Goal: Task Accomplishment & Management: Use online tool/utility

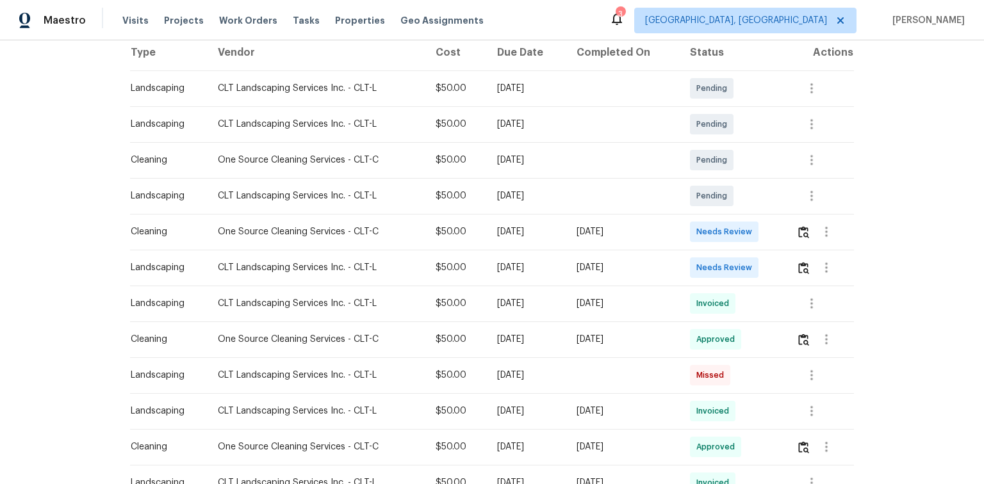
scroll to position [202, 0]
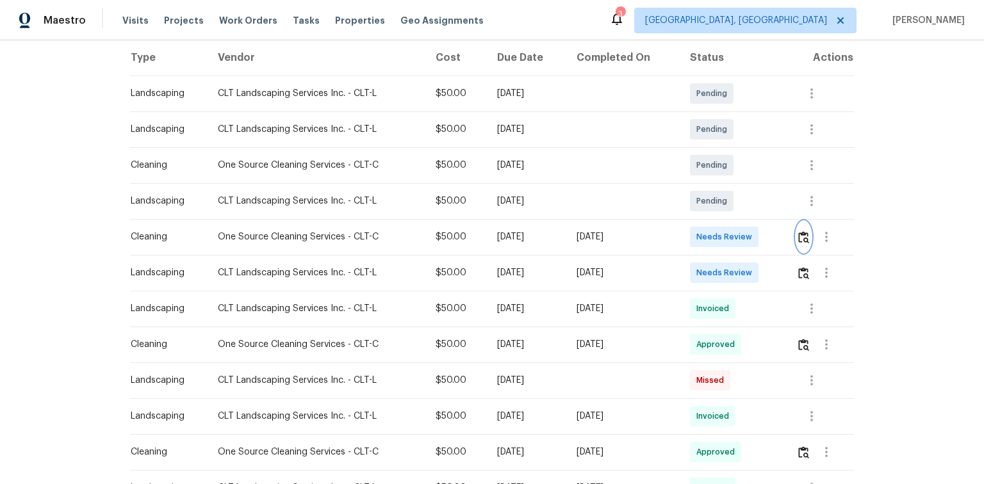
click at [801, 236] on img "button" at bounding box center [803, 237] width 11 height 12
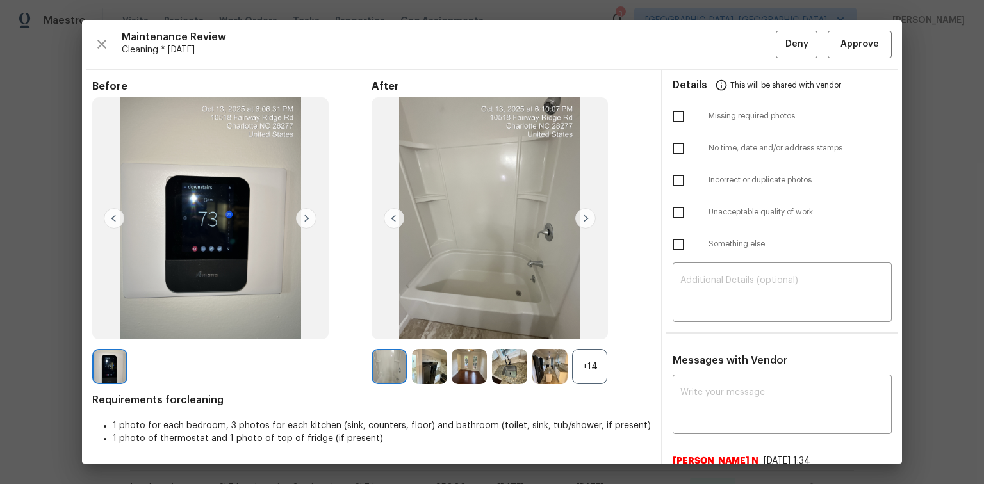
click at [585, 218] on img at bounding box center [585, 218] width 20 height 20
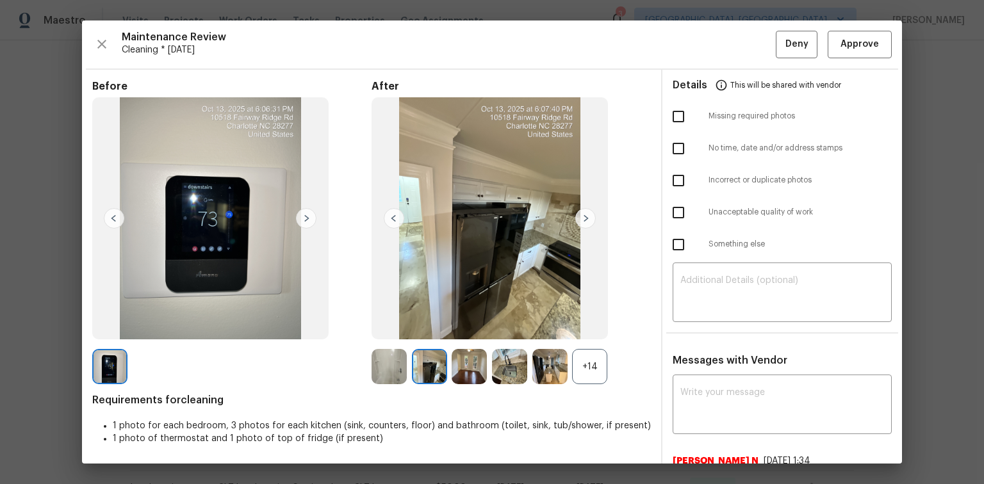
click at [585, 218] on img at bounding box center [585, 218] width 20 height 20
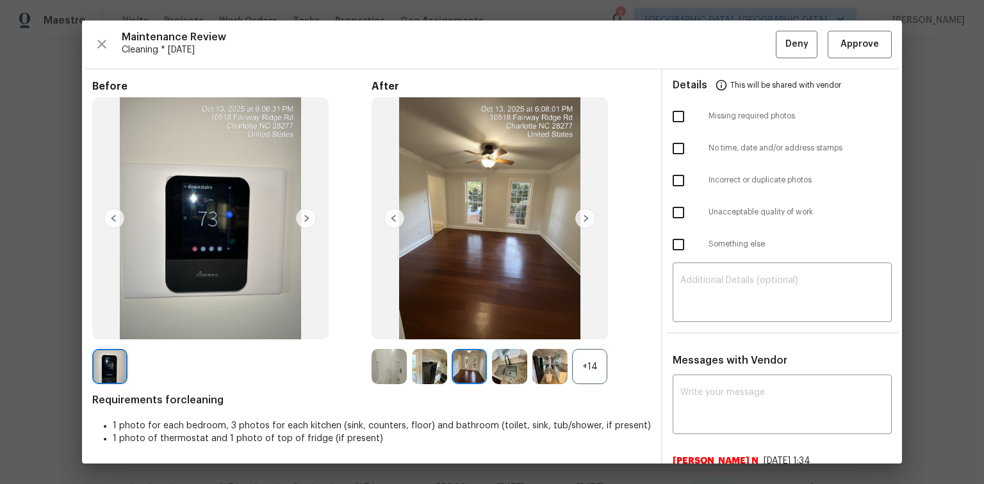
click at [586, 216] on img at bounding box center [585, 218] width 20 height 20
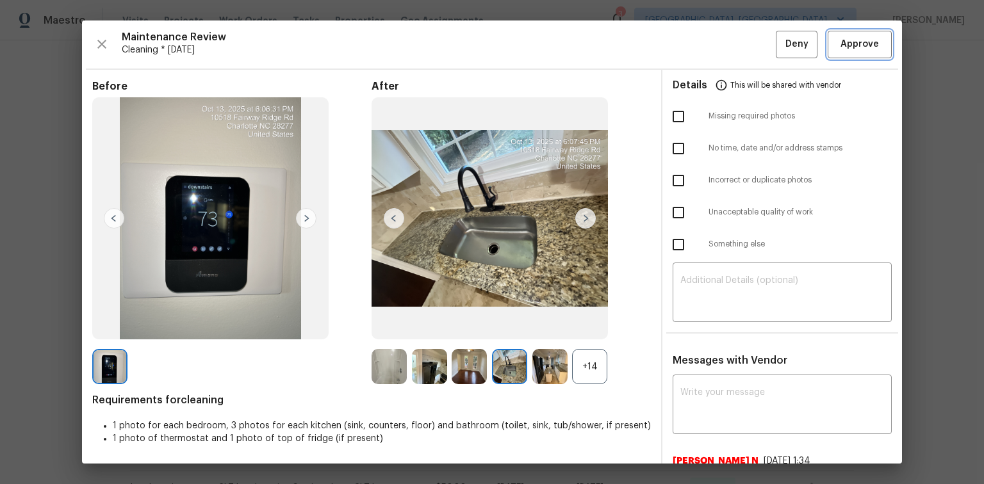
click at [860, 40] on span "Approve" at bounding box center [859, 45] width 38 height 16
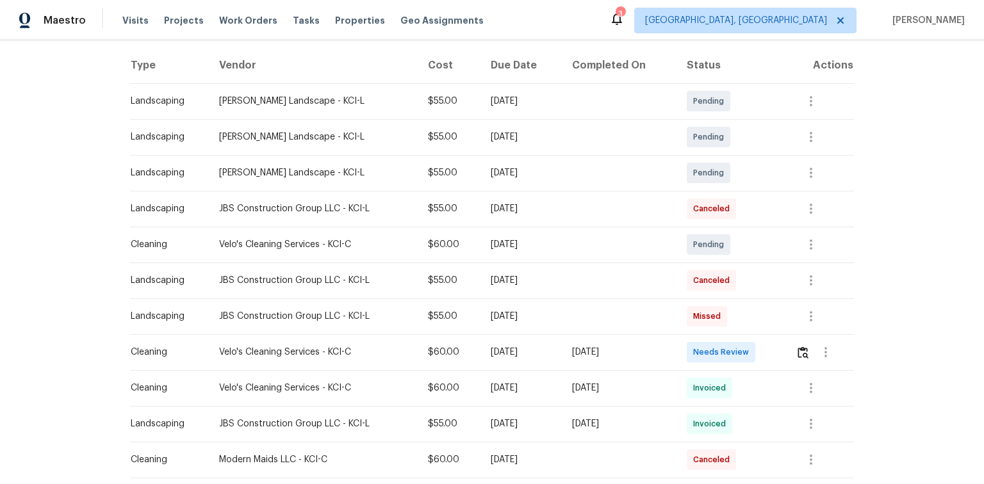
scroll to position [256, 0]
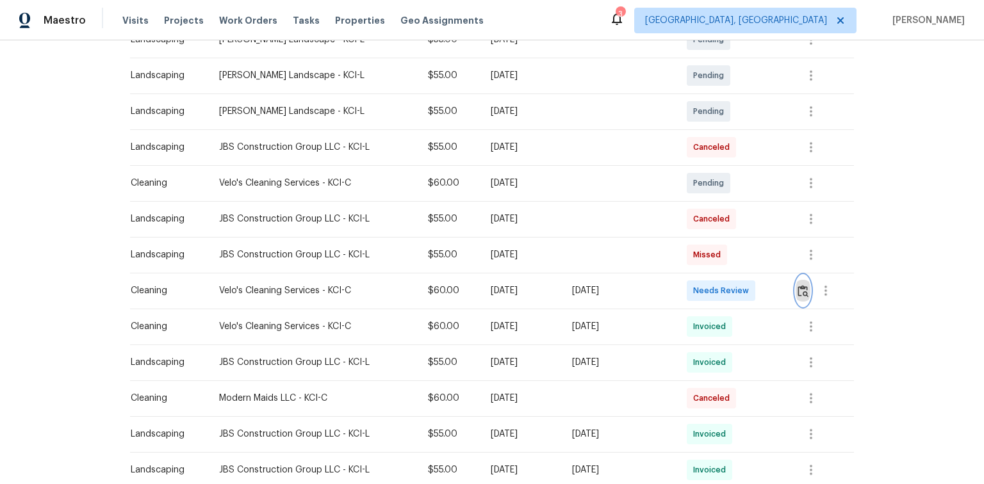
click at [805, 290] on img "button" at bounding box center [802, 291] width 11 height 12
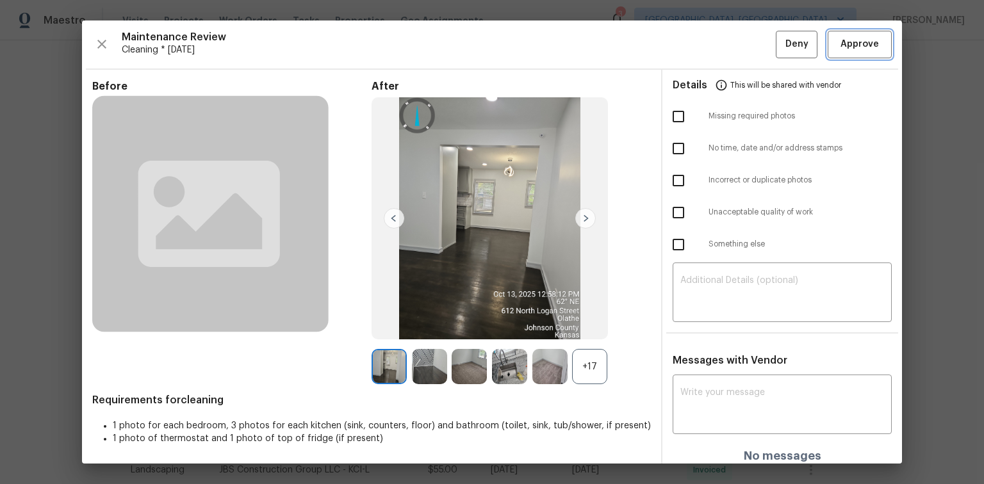
click at [847, 51] on span "Approve" at bounding box center [859, 45] width 38 height 16
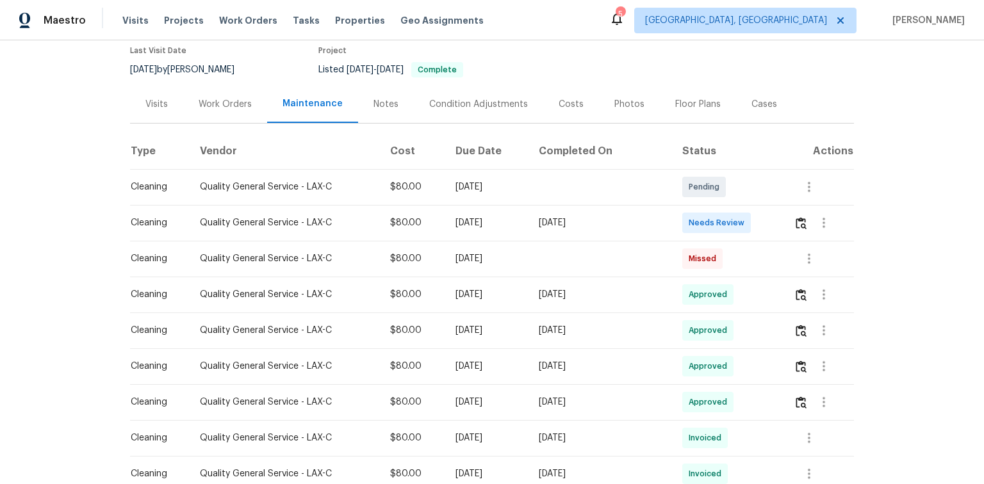
scroll to position [154, 0]
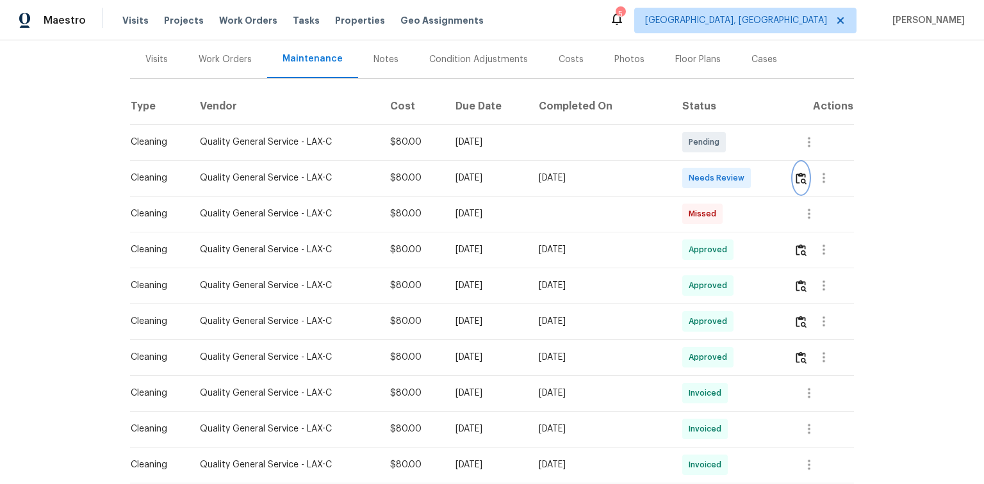
click at [799, 184] on img "button" at bounding box center [801, 178] width 11 height 12
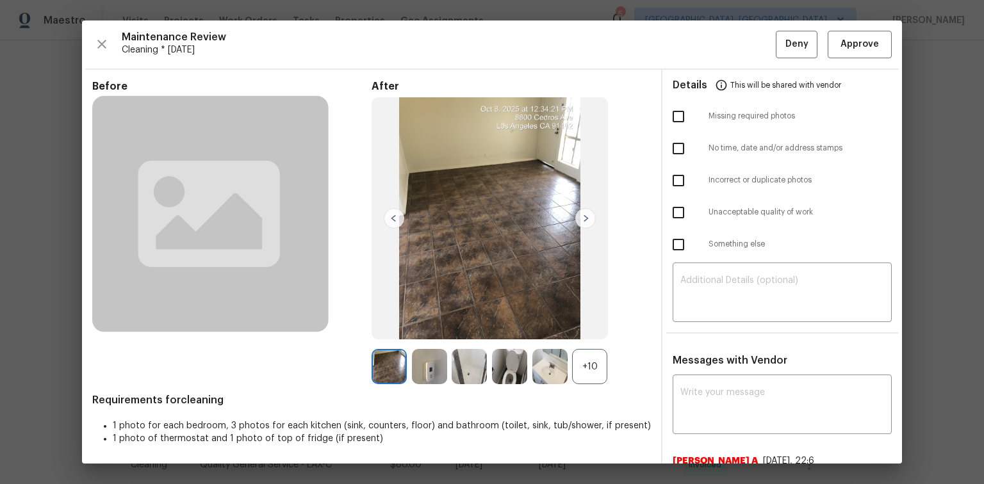
click at [671, 149] on input "checkbox" at bounding box center [678, 148] width 27 height 27
checkbox input "true"
click at [687, 274] on div "​" at bounding box center [782, 294] width 219 height 56
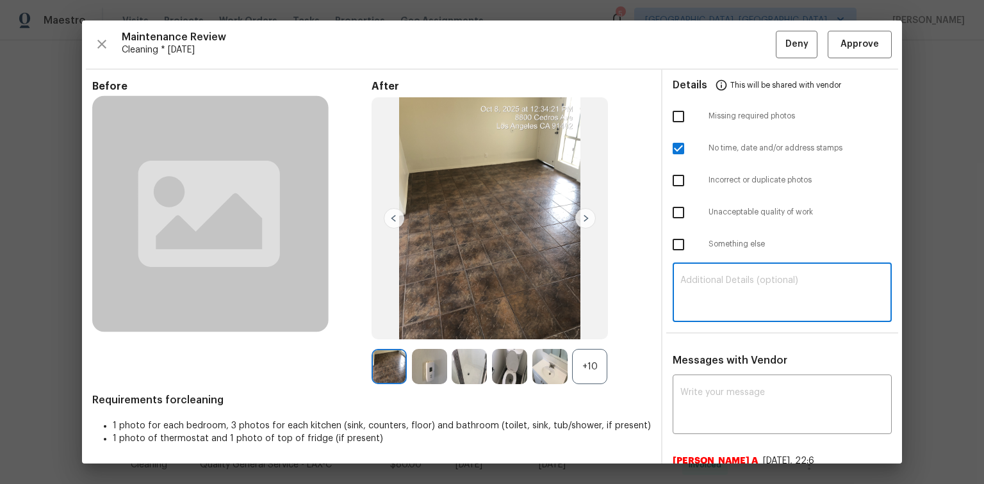
paste textarea "Maintenance Audit Team: Hello! Unfortunately this Cleaning visit completed on 1…"
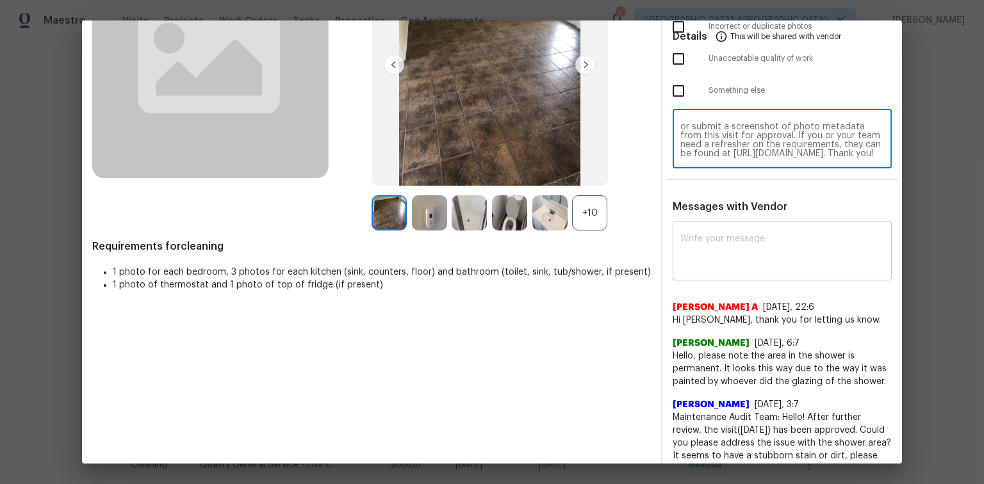
type textarea "Maintenance Audit Team: Hello! Unfortunately this Cleaning visit completed on 1…"
click at [701, 236] on textarea at bounding box center [782, 252] width 204 height 36
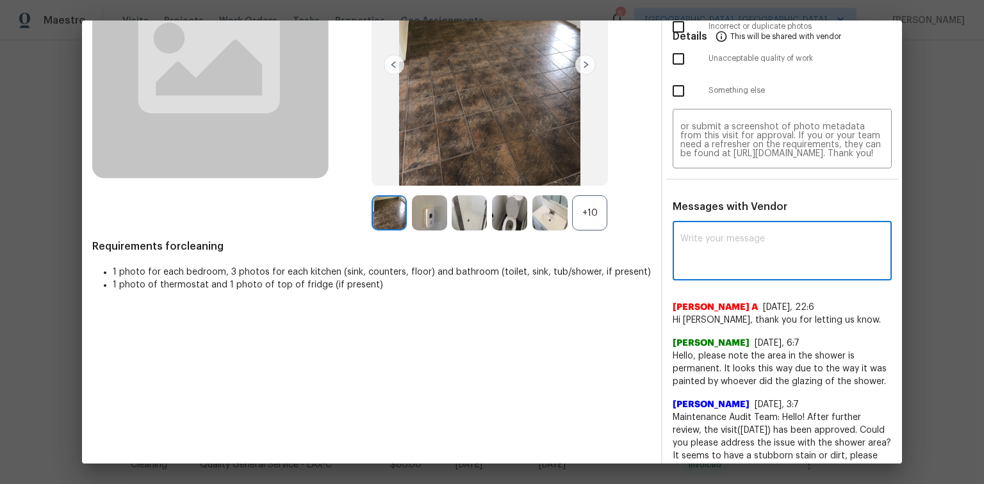
paste textarea "Maintenance Audit Team: Hello! Unfortunately this Cleaning visit completed on 1…"
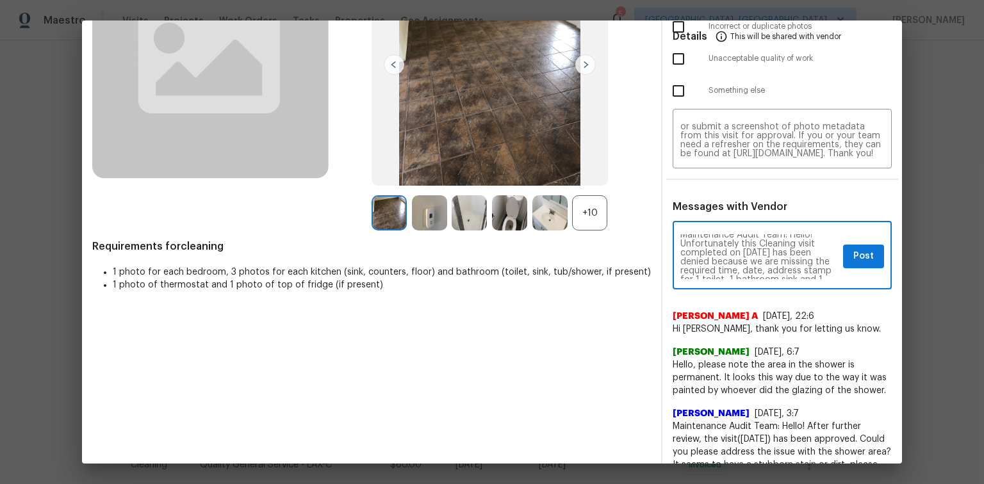
scroll to position [0, 0]
type textarea "Maintenance Audit Team: Hello! Unfortunately this Cleaning visit completed on 1…"
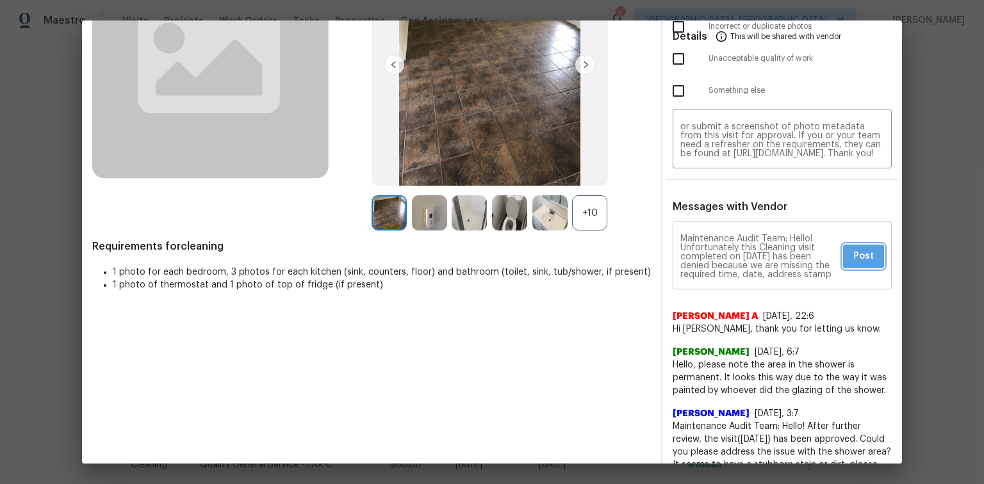
click at [853, 259] on span "Post" at bounding box center [863, 257] width 20 height 16
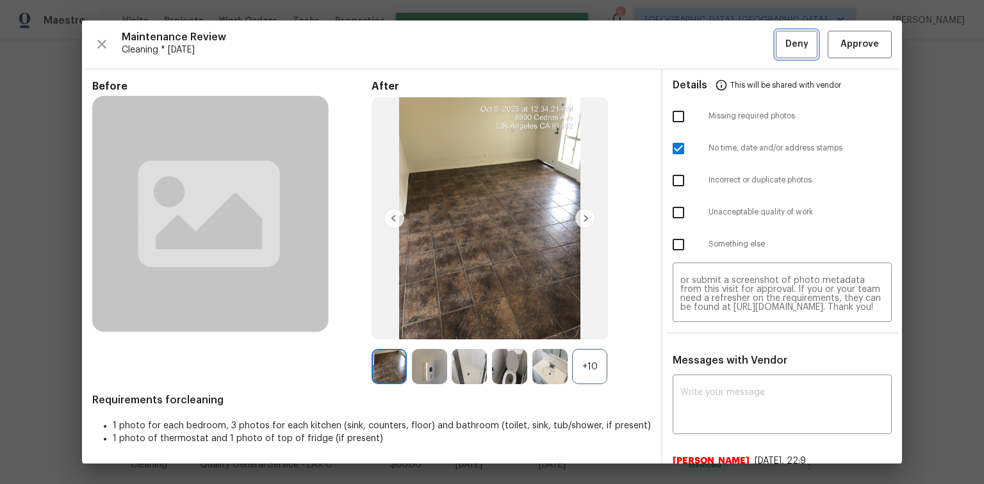
click at [785, 49] on span "Deny" at bounding box center [796, 45] width 23 height 16
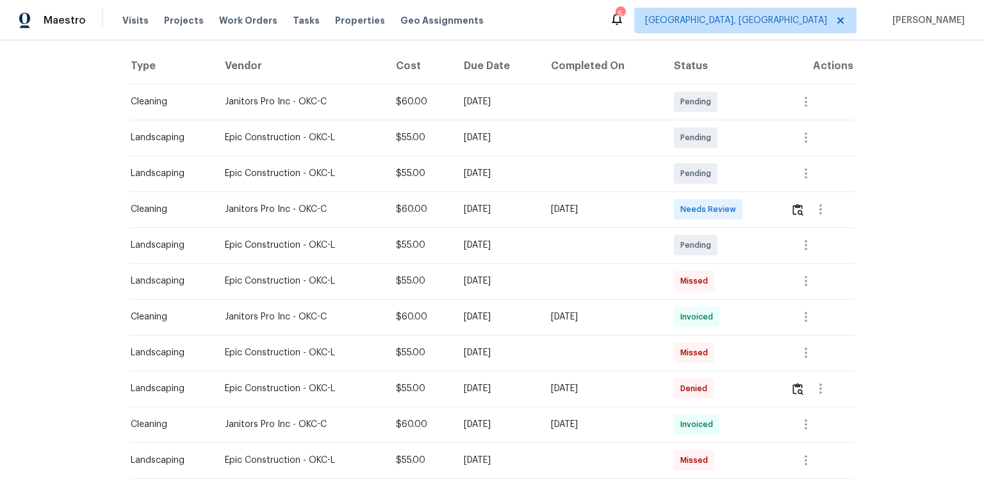
scroll to position [180, 0]
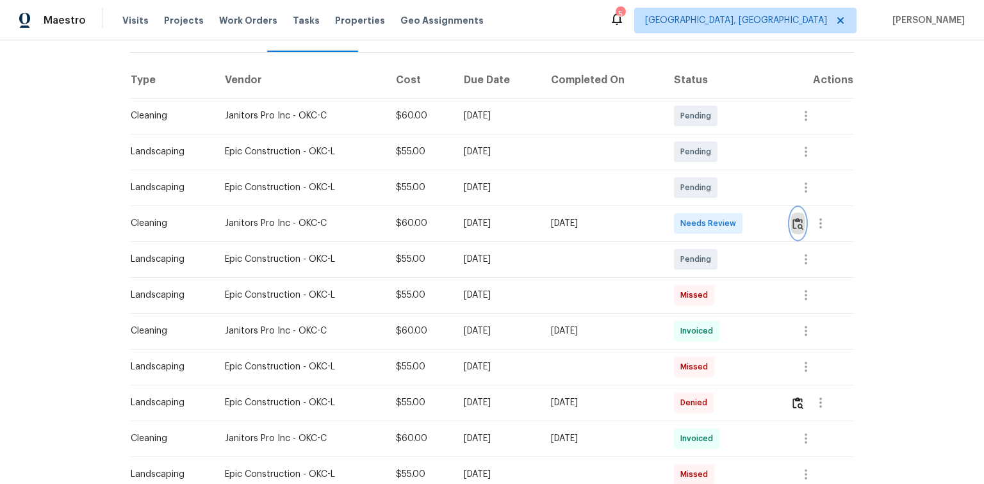
click at [794, 225] on img "button" at bounding box center [797, 224] width 11 height 12
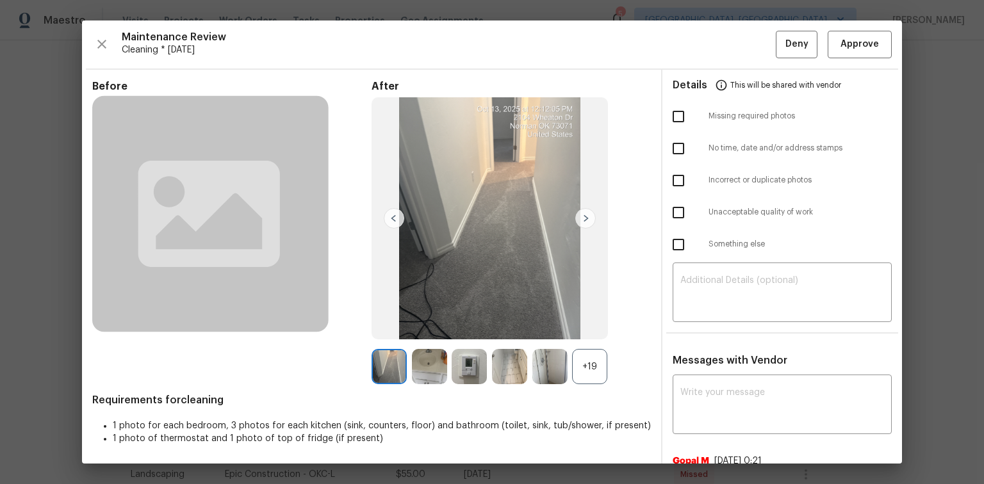
click at [592, 365] on div "+19" at bounding box center [589, 366] width 35 height 35
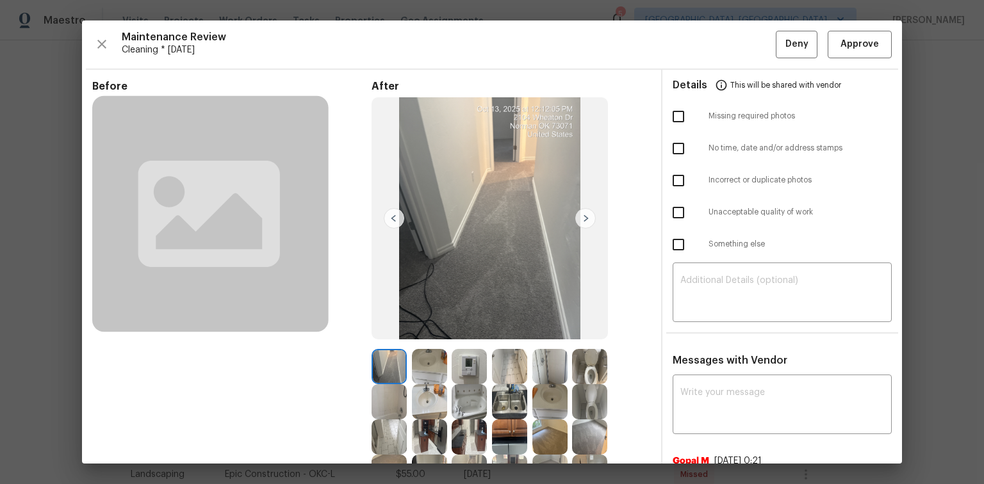
scroll to position [0, 0]
click at [828, 46] on button "Approve" at bounding box center [860, 45] width 64 height 28
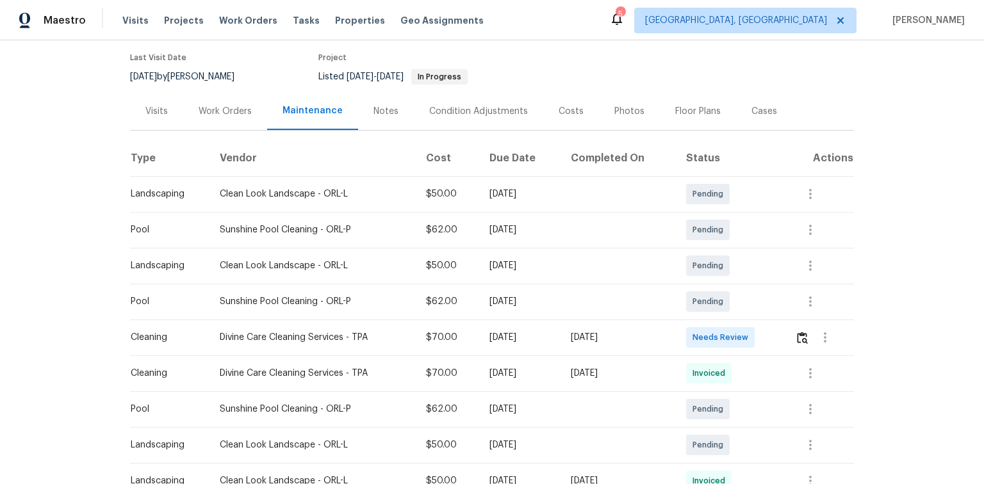
scroll to position [102, 0]
click at [798, 337] on img "button" at bounding box center [802, 337] width 11 height 12
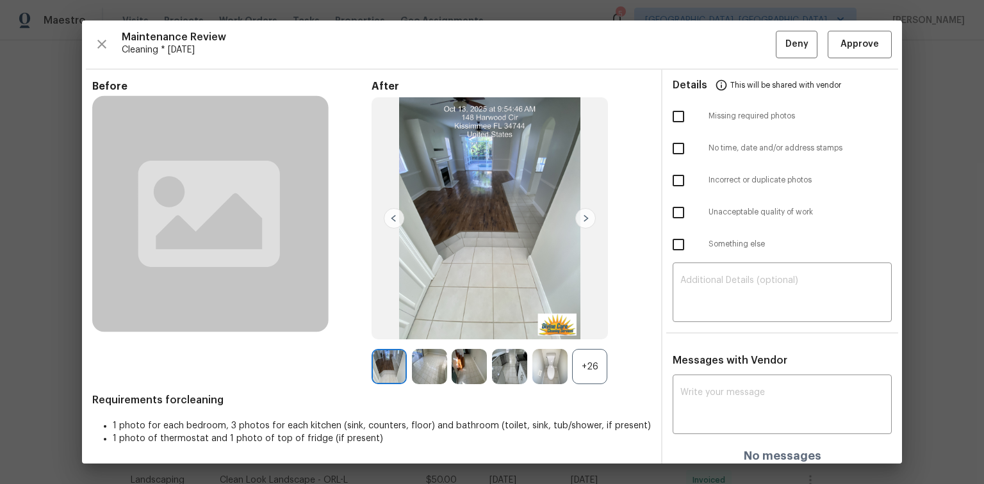
click at [672, 115] on input "checkbox" at bounding box center [678, 116] width 27 height 27
checkbox input "true"
click at [702, 286] on textarea at bounding box center [782, 294] width 204 height 36
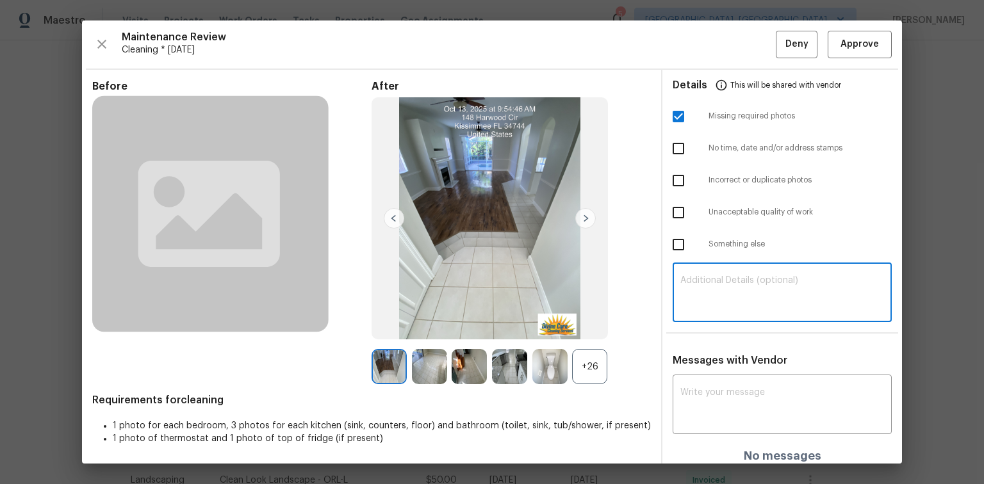
paste textarea "Maintenance Audit Team: Hello! Unfortunately, this Cleaning visit completed on …"
type textarea "Maintenance Audit Team: Hello! Unfortunately, this Cleaning visit completed on …"
click at [710, 388] on textarea at bounding box center [782, 406] width 204 height 36
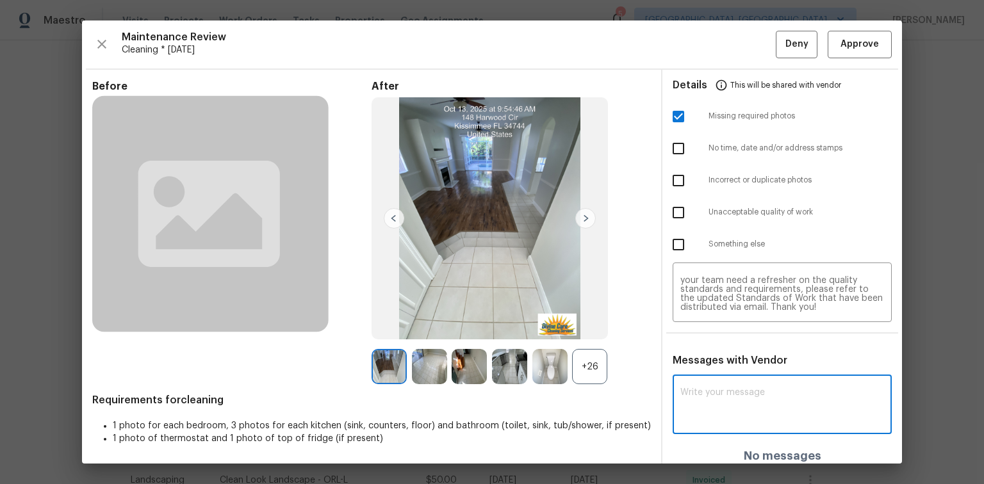
paste textarea "Maintenance Audit Team: Hello! Unfortunately, this Cleaning visit completed on …"
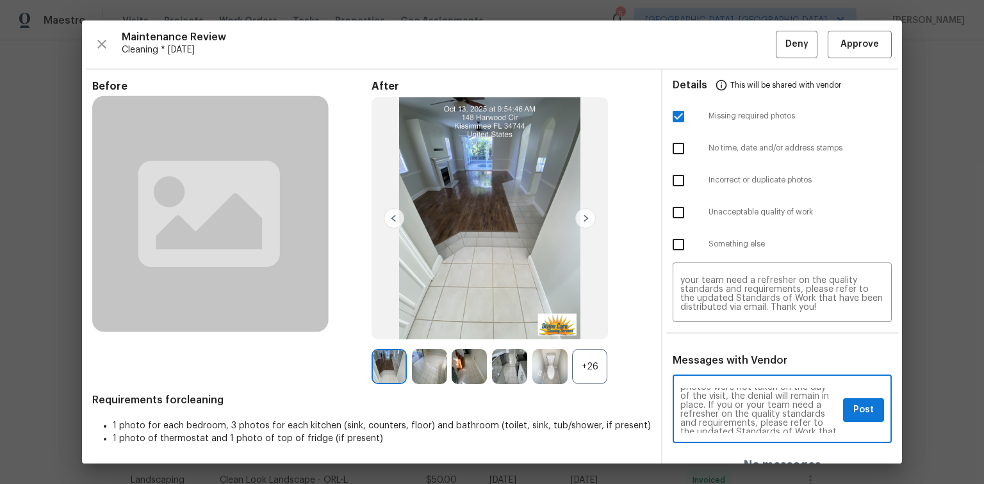
scroll to position [123, 0]
type textarea "Maintenance Audit Team: Hello! Unfortunately, this Cleaning visit completed on …"
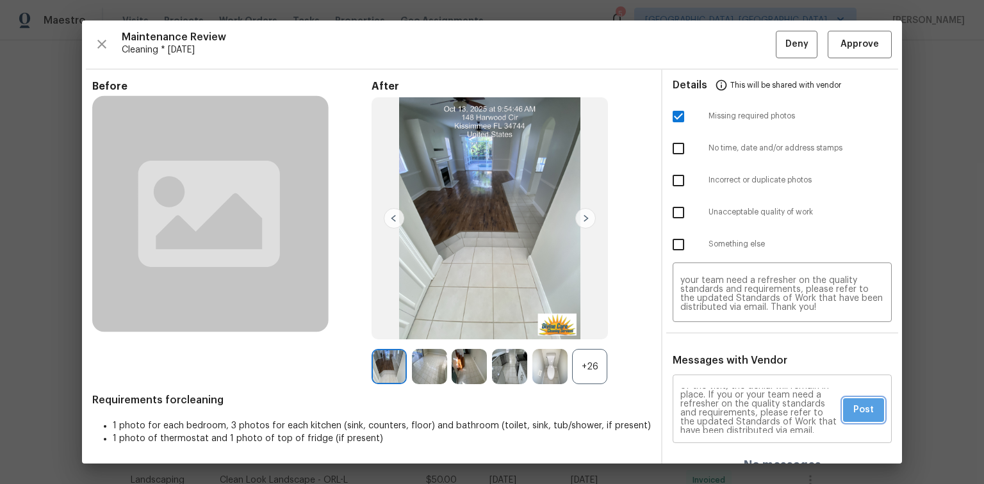
click at [856, 411] on span "Post" at bounding box center [863, 410] width 20 height 16
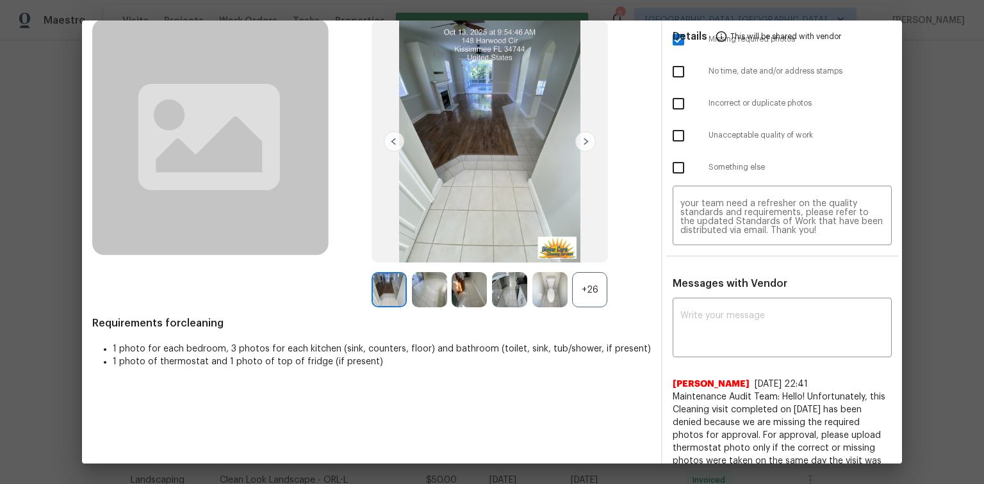
scroll to position [0, 0]
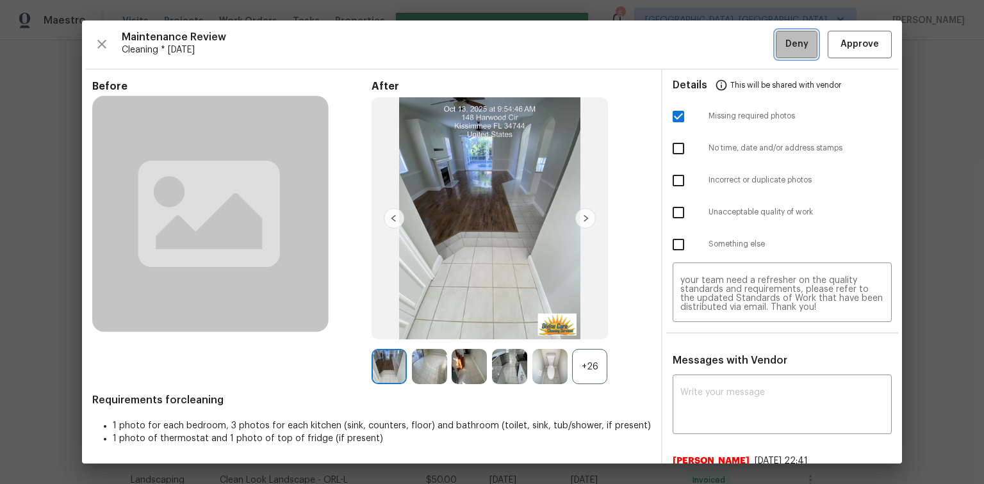
click at [785, 44] on span "Deny" at bounding box center [796, 45] width 23 height 16
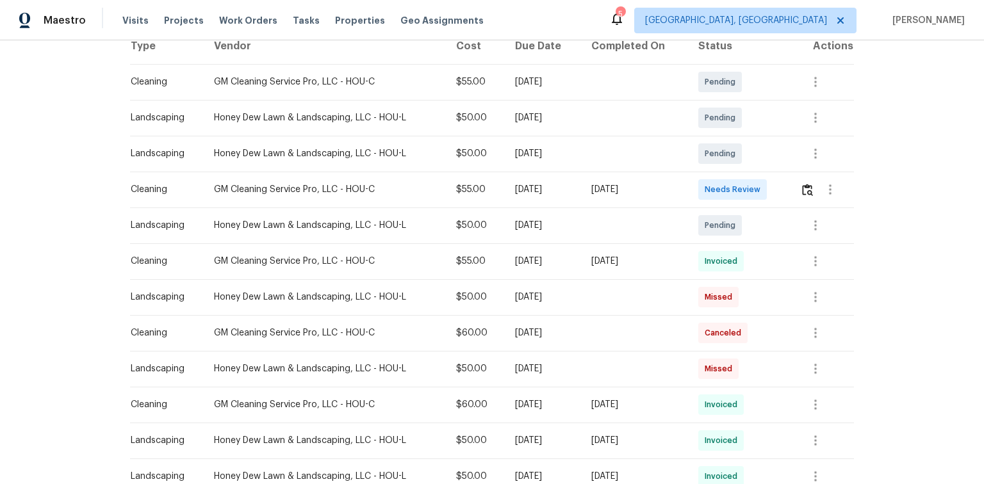
scroll to position [154, 0]
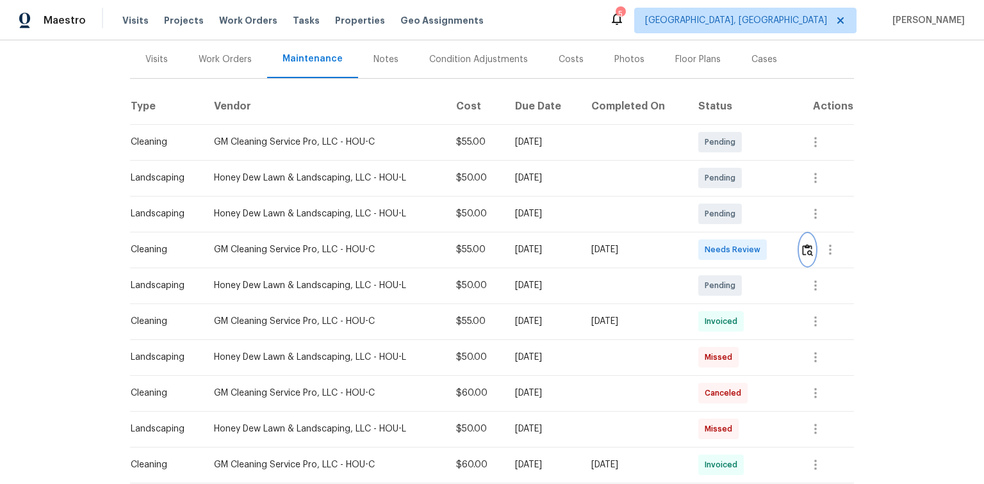
click at [805, 249] on img "button" at bounding box center [807, 250] width 11 height 12
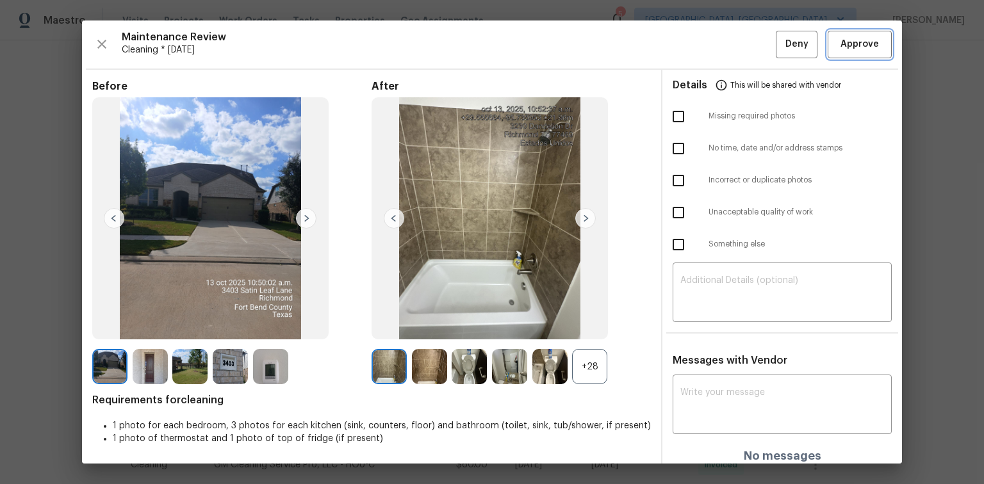
click at [861, 49] on span "Approve" at bounding box center [859, 45] width 38 height 16
